Goal: Task Accomplishment & Management: Use online tool/utility

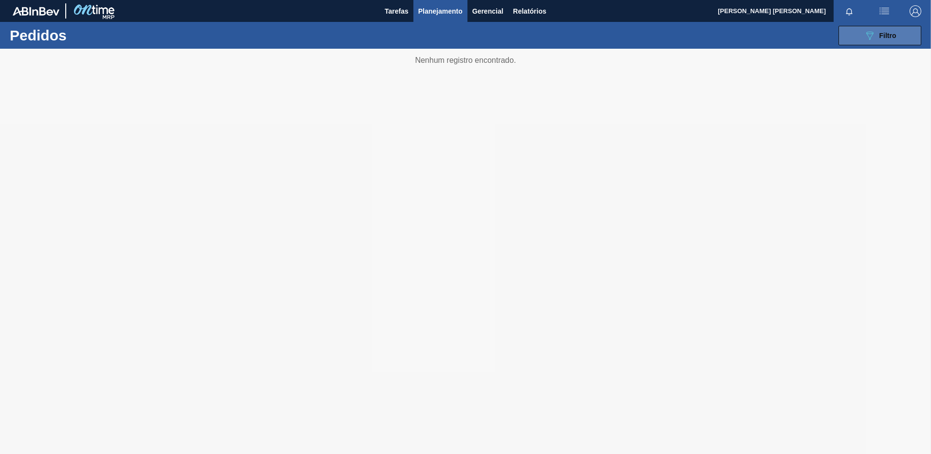
click at [895, 45] on button "089F7B8B-B2A5-4AFE-B5C0-19BA573D28AC Filtro" at bounding box center [880, 35] width 83 height 19
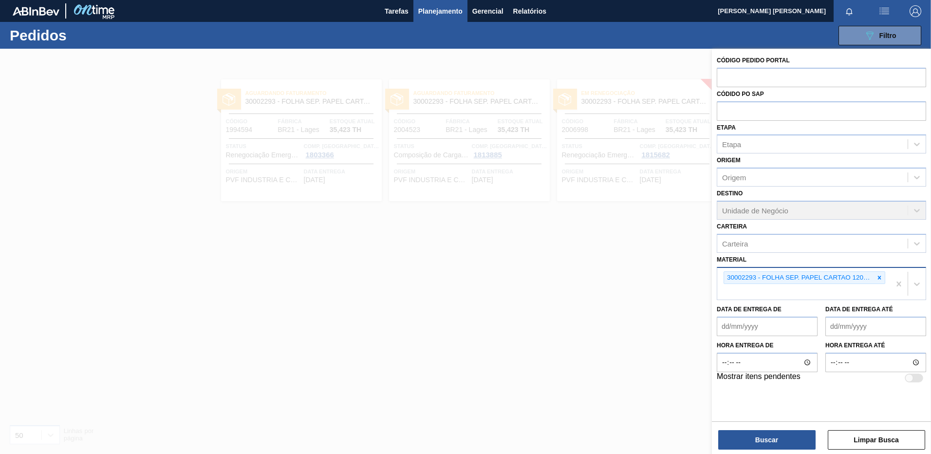
click at [880, 276] on icon at bounding box center [879, 277] width 7 height 7
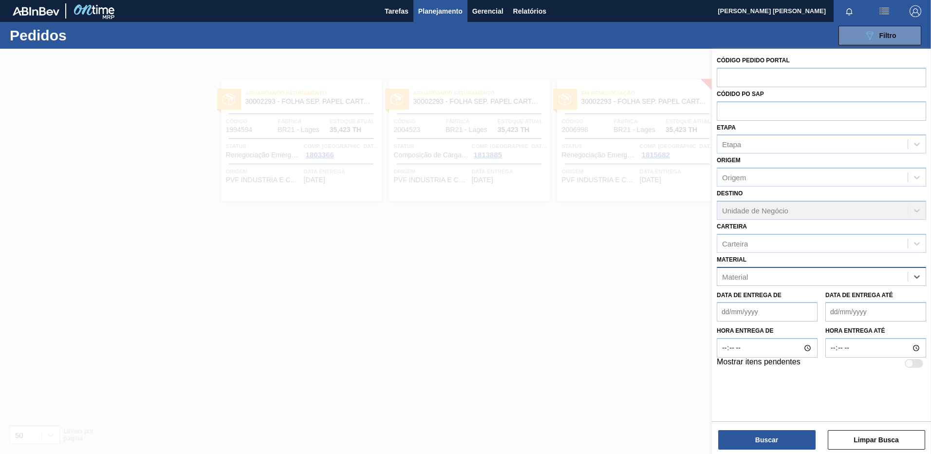
paste input "30012342"
type input "30012342"
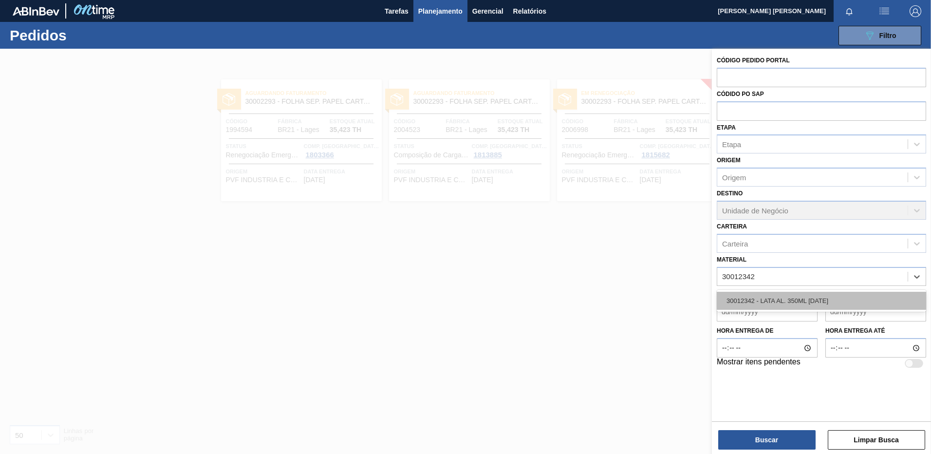
click at [818, 297] on div "30012342 - LATA AL. 350ML BC 429" at bounding box center [821, 301] width 209 height 18
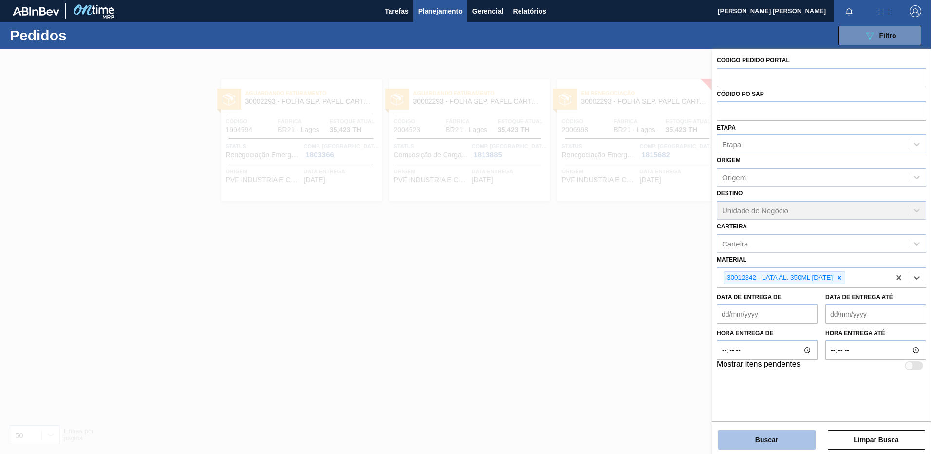
click at [784, 433] on button "Buscar" at bounding box center [766, 439] width 97 height 19
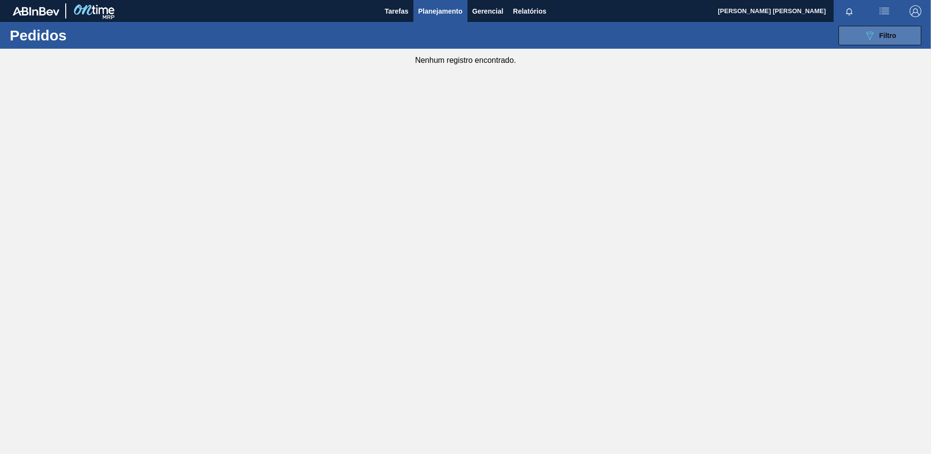
click at [867, 36] on icon "089F7B8B-B2A5-4AFE-B5C0-19BA573D28AC" at bounding box center [870, 36] width 12 height 12
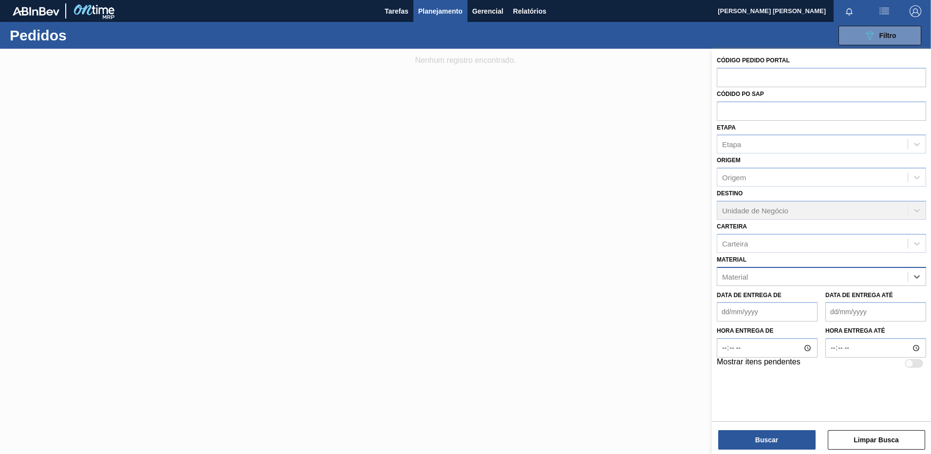
paste input "30012342"
type input "30012342"
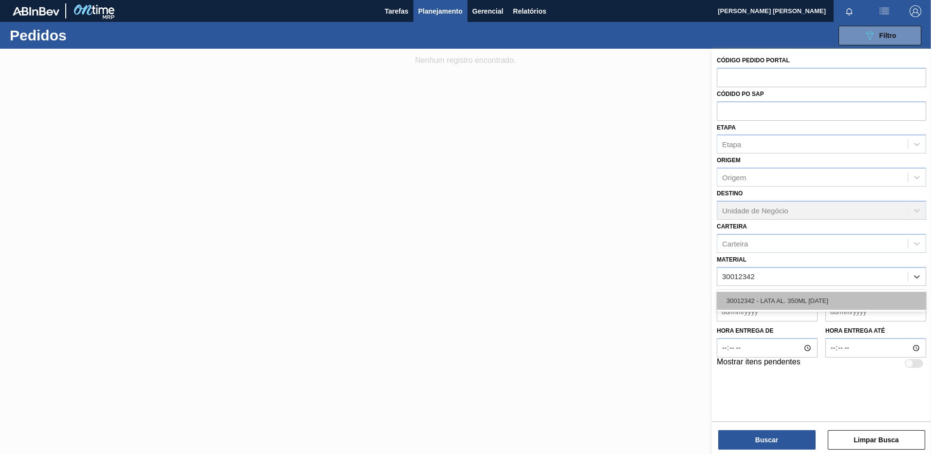
click at [824, 301] on div "30012342 - LATA AL. 350ML BC 429" at bounding box center [821, 301] width 209 height 18
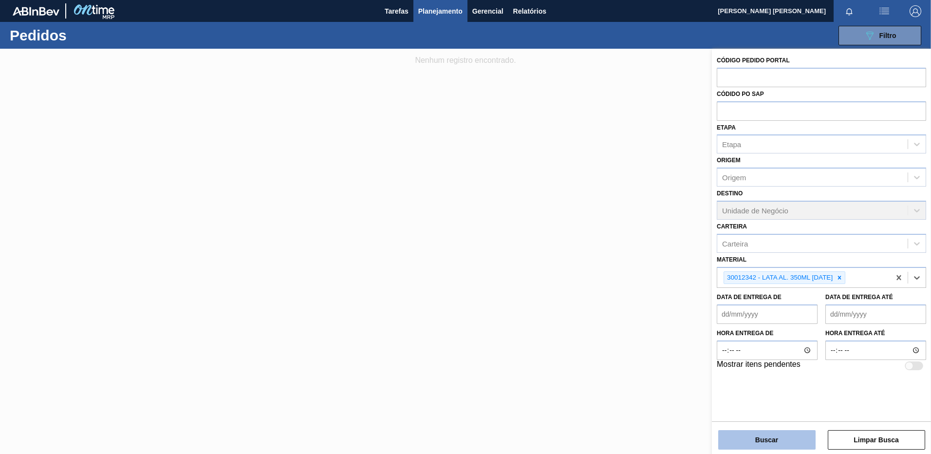
click at [798, 438] on button "Buscar" at bounding box center [766, 439] width 97 height 19
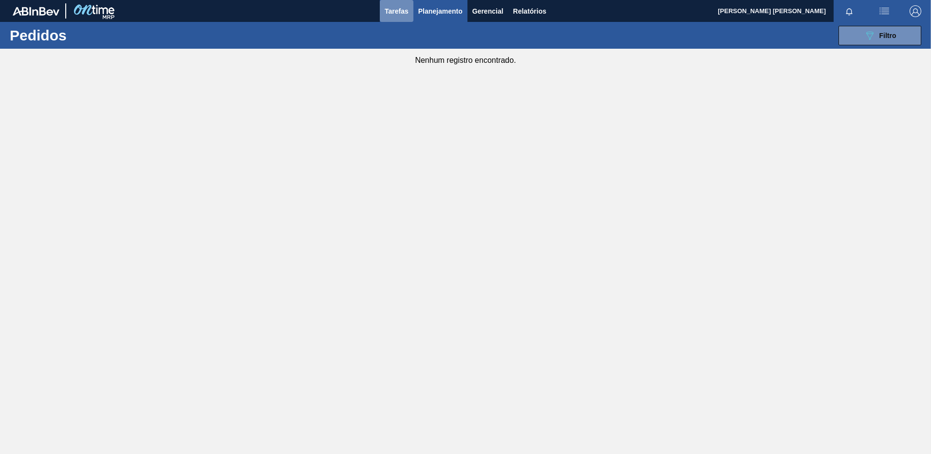
click at [403, 4] on button "Tarefas" at bounding box center [397, 11] width 34 height 22
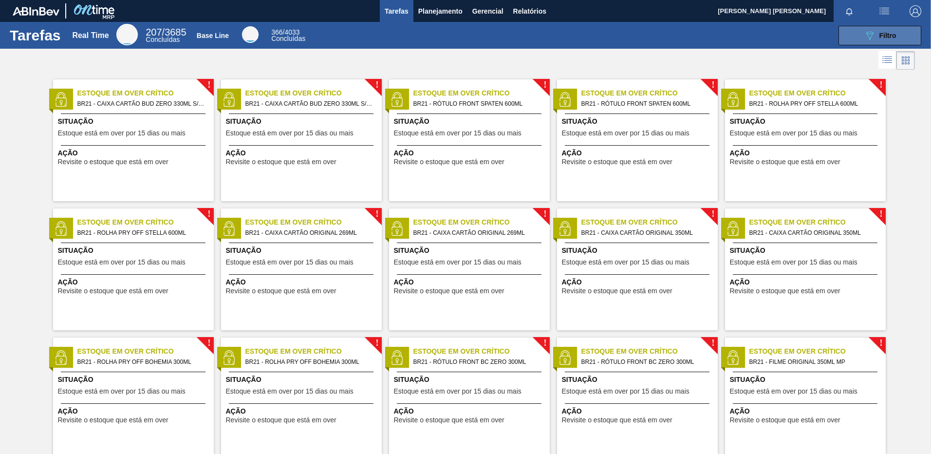
click at [877, 34] on div "089F7B8B-B2A5-4AFE-B5C0-19BA573D28AC Filtro" at bounding box center [880, 36] width 33 height 12
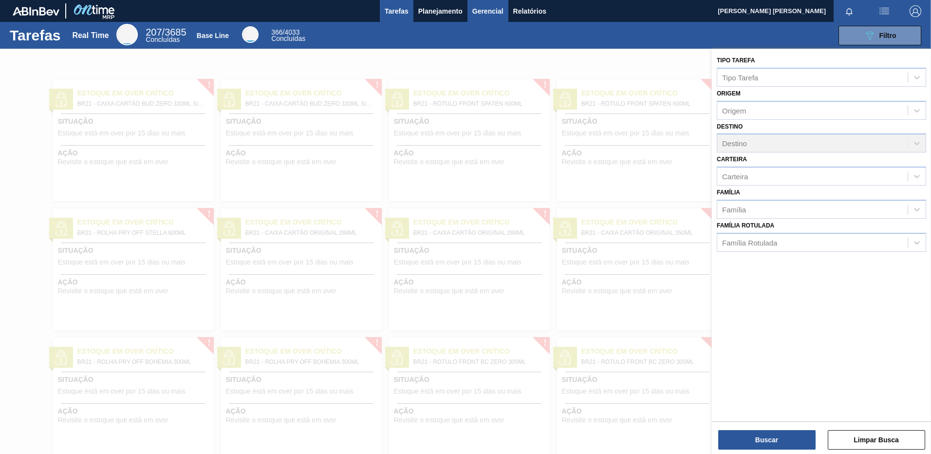
click at [478, 3] on button "Gerencial" at bounding box center [488, 11] width 41 height 22
click at [450, 11] on div at bounding box center [465, 227] width 931 height 454
click at [439, 8] on span "Planejamento" at bounding box center [440, 11] width 44 height 12
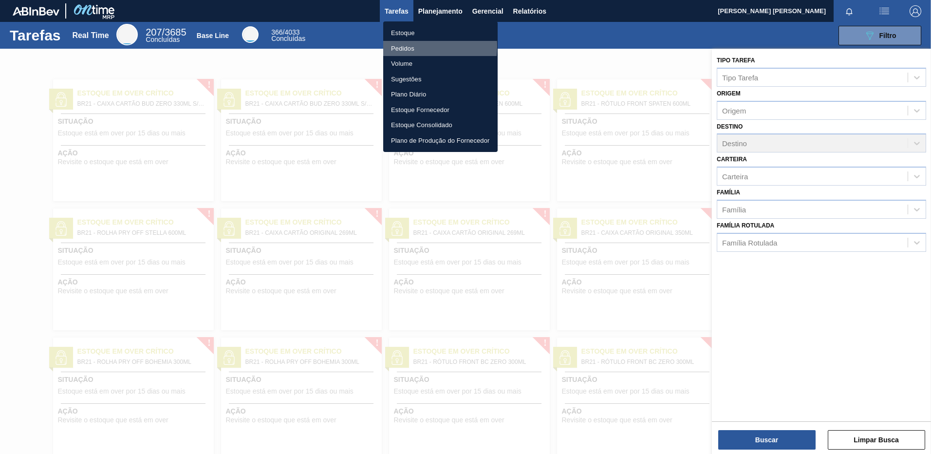
click at [406, 46] on li "Pedidos" at bounding box center [440, 49] width 114 height 16
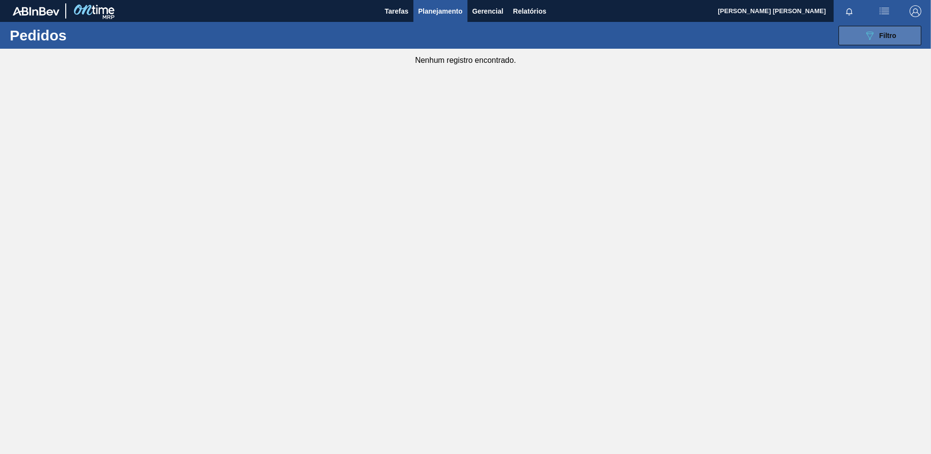
click at [889, 33] on span "Filtro" at bounding box center [888, 36] width 17 height 8
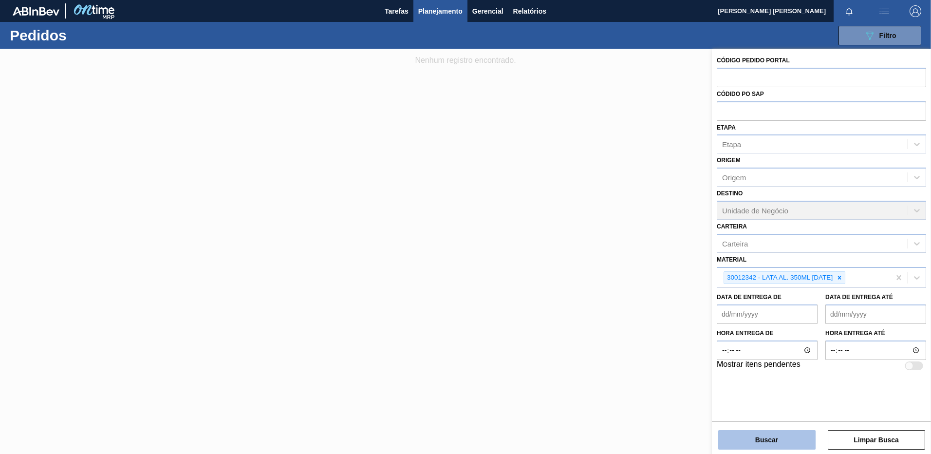
click at [772, 444] on button "Buscar" at bounding box center [766, 439] width 97 height 19
